Goal: Transaction & Acquisition: Purchase product/service

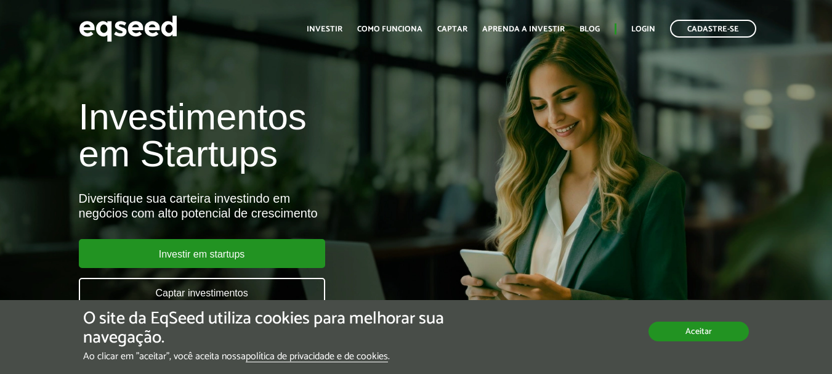
click at [701, 334] on button "Aceitar" at bounding box center [699, 332] width 100 height 20
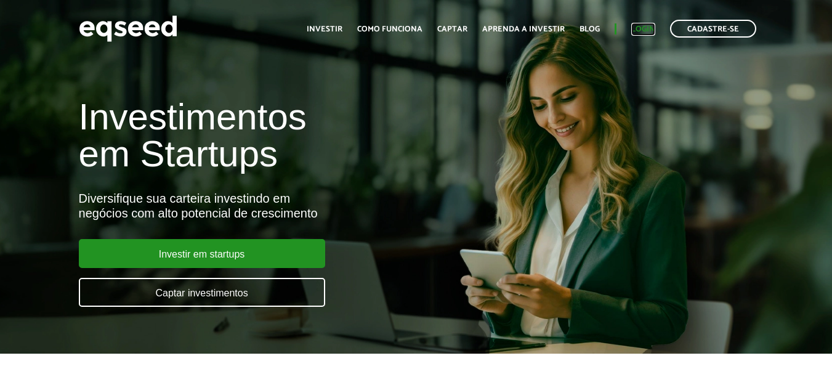
click at [653, 31] on link "Login" at bounding box center [644, 29] width 24 height 8
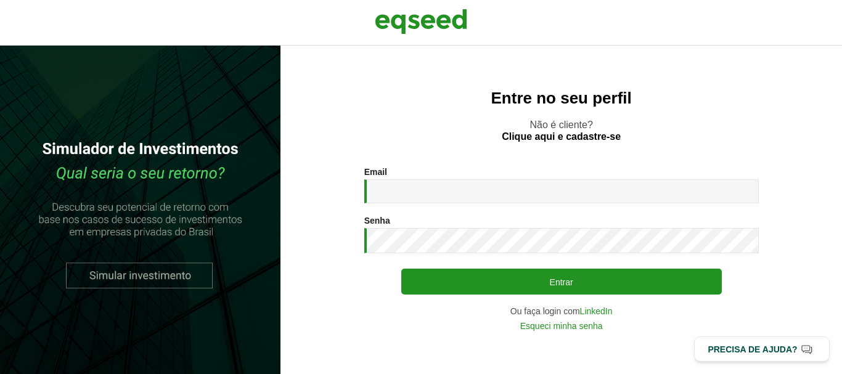
type input "**********"
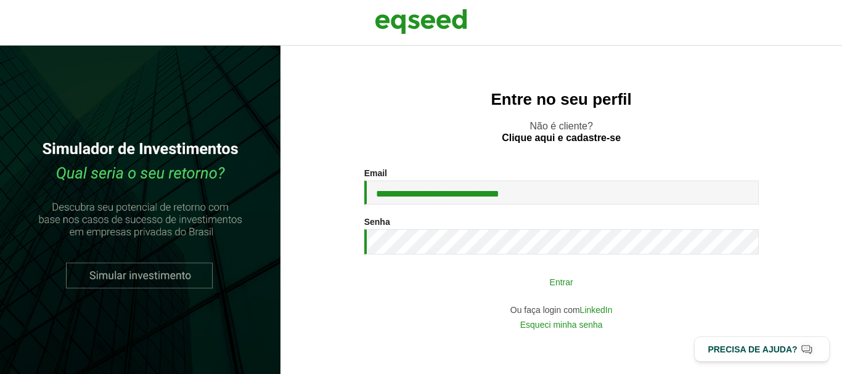
click at [497, 287] on button "Entrar" at bounding box center [561, 281] width 320 height 23
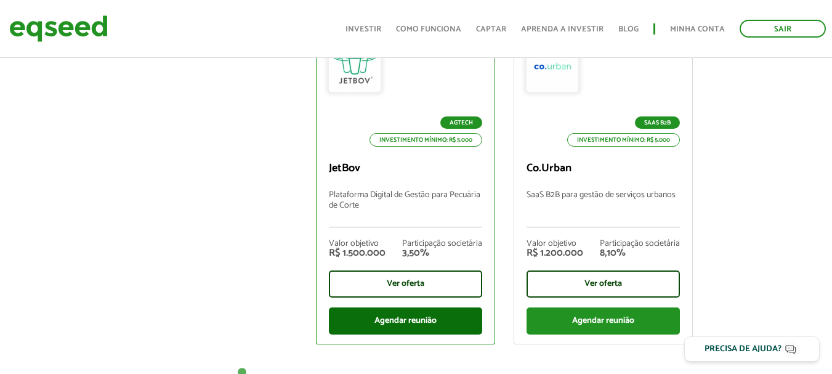
scroll to position [616, 0]
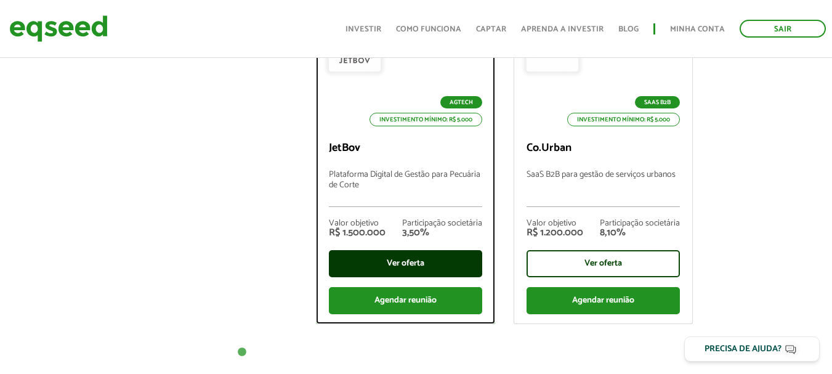
click at [407, 260] on div "Ver oferta" at bounding box center [405, 263] width 153 height 27
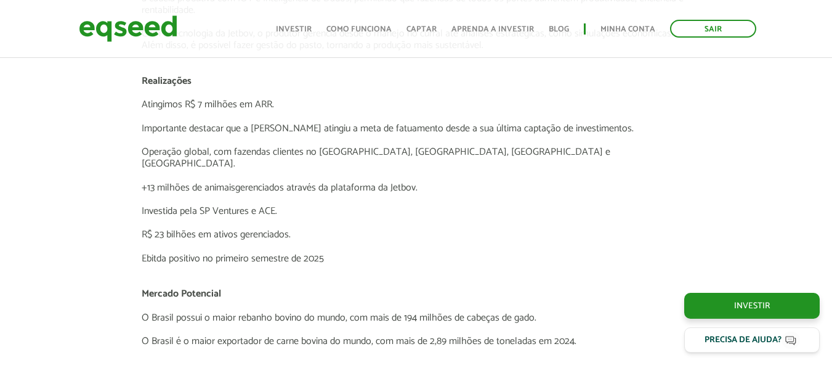
scroll to position [2234, 0]
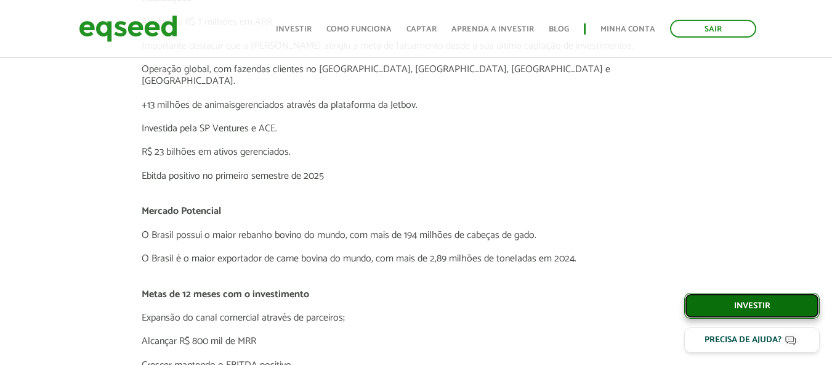
click at [747, 300] on link "Investir" at bounding box center [753, 306] width 136 height 26
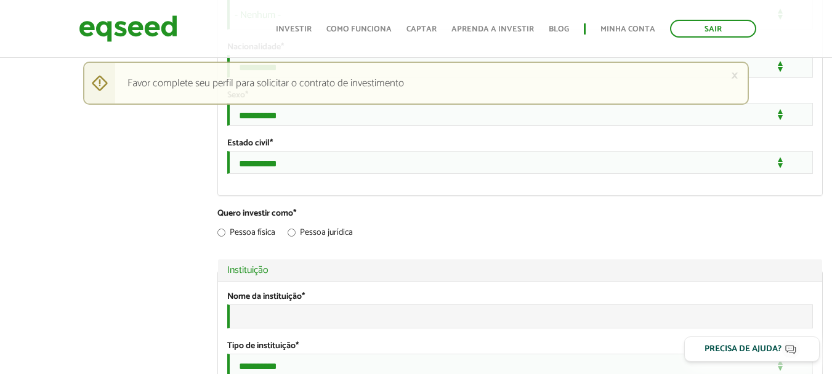
scroll to position [1068, 0]
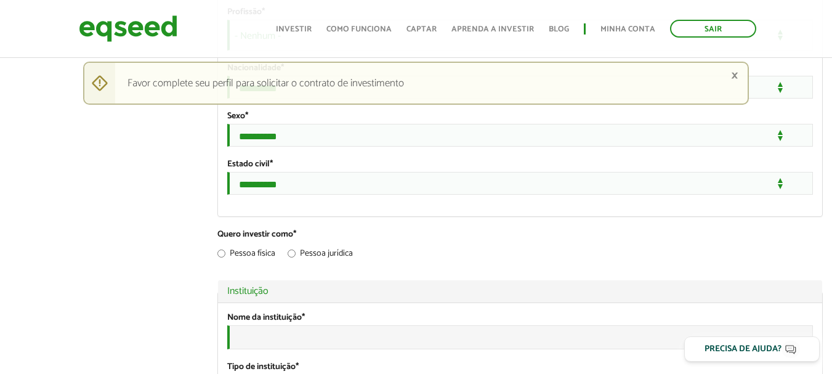
type input "**********"
click at [734, 75] on link "×" at bounding box center [734, 75] width 7 height 13
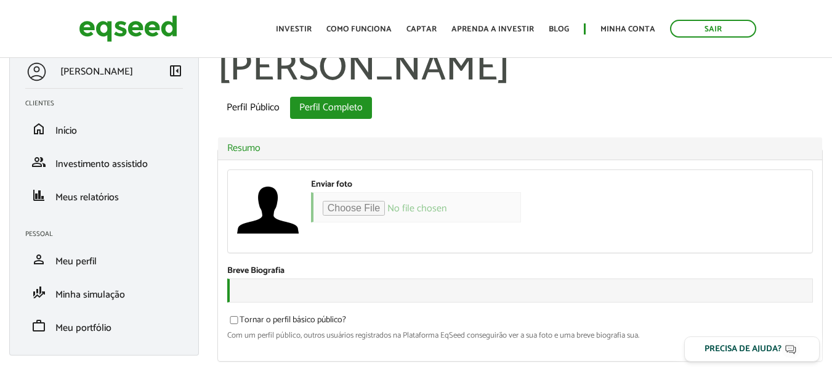
scroll to position [0, 0]
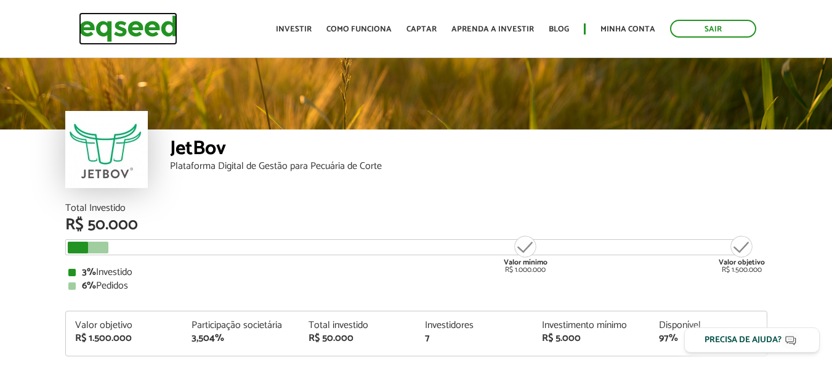
click at [158, 33] on img at bounding box center [128, 28] width 99 height 33
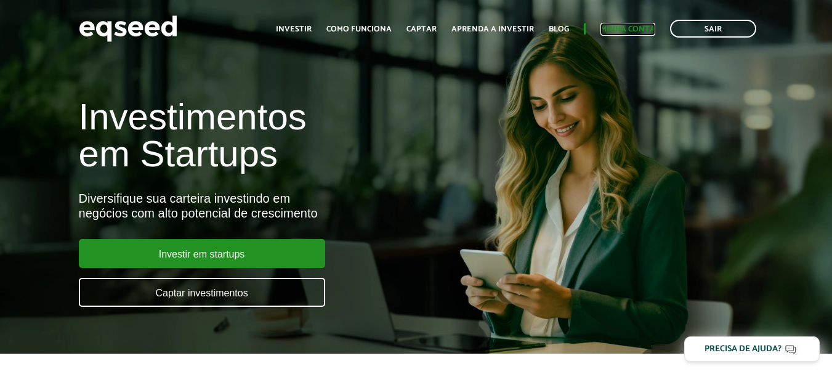
click at [622, 30] on link "Minha conta" at bounding box center [628, 29] width 55 height 8
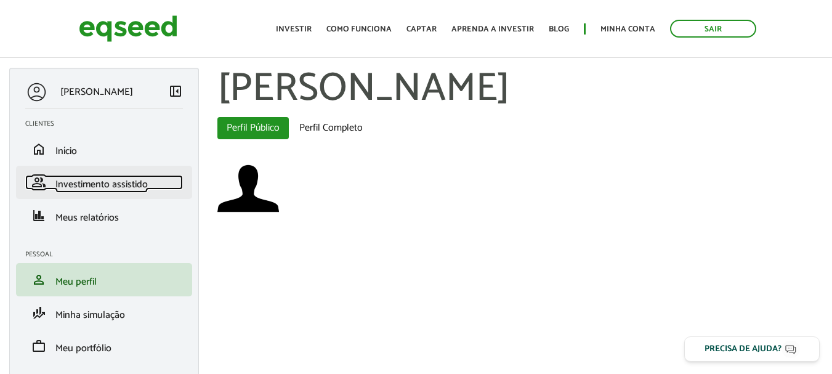
click at [94, 187] on span "Investimento assistido" at bounding box center [101, 184] width 92 height 17
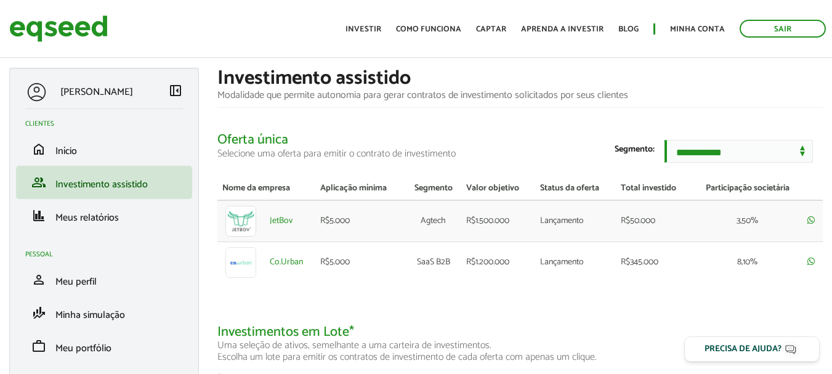
click at [174, 92] on span "left_panel_close" at bounding box center [175, 90] width 15 height 15
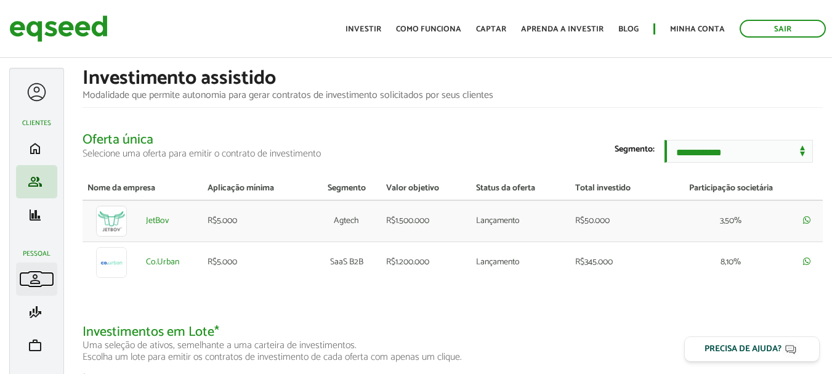
click at [32, 279] on span "person" at bounding box center [35, 279] width 15 height 15
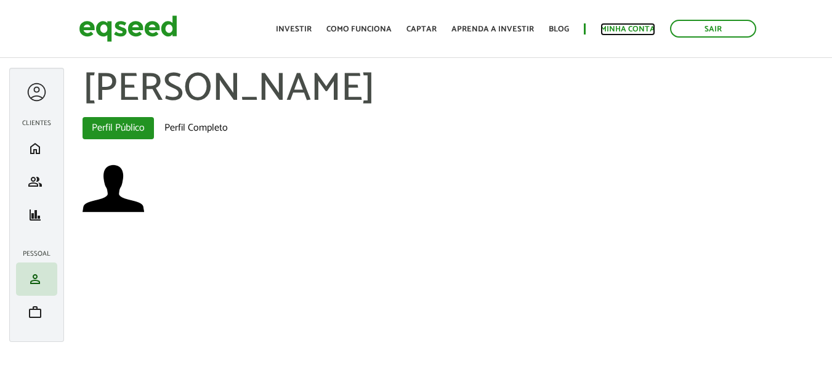
click at [625, 25] on link "Minha conta" at bounding box center [628, 29] width 55 height 8
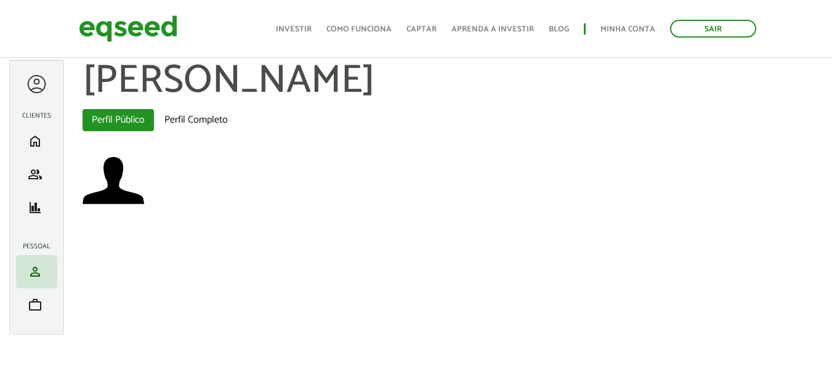
click at [41, 84] on div at bounding box center [36, 84] width 23 height 23
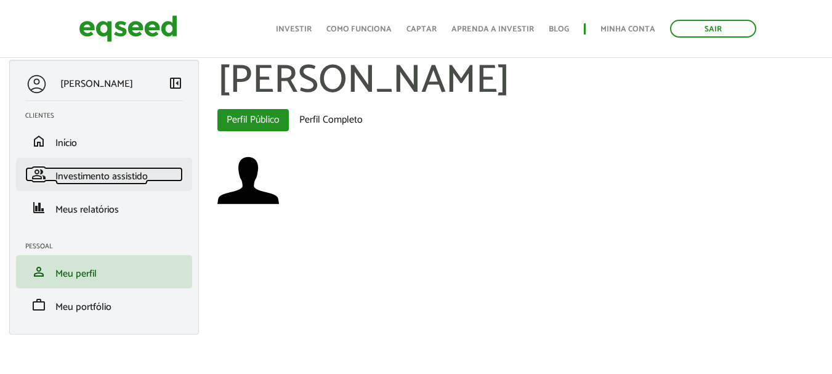
click at [71, 172] on span "Investimento assistido" at bounding box center [101, 176] width 92 height 17
